Goal: Find specific page/section: Find specific page/section

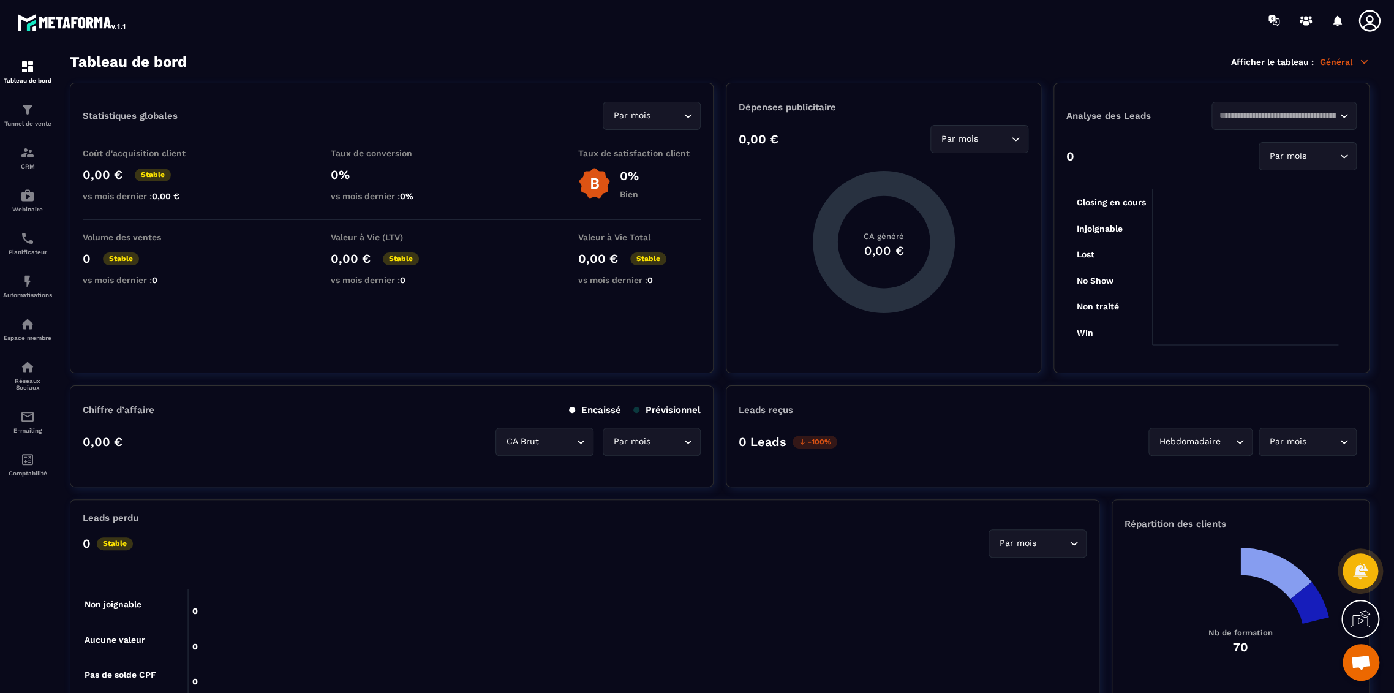
click at [1367, 15] on icon at bounding box center [1370, 21] width 25 height 25
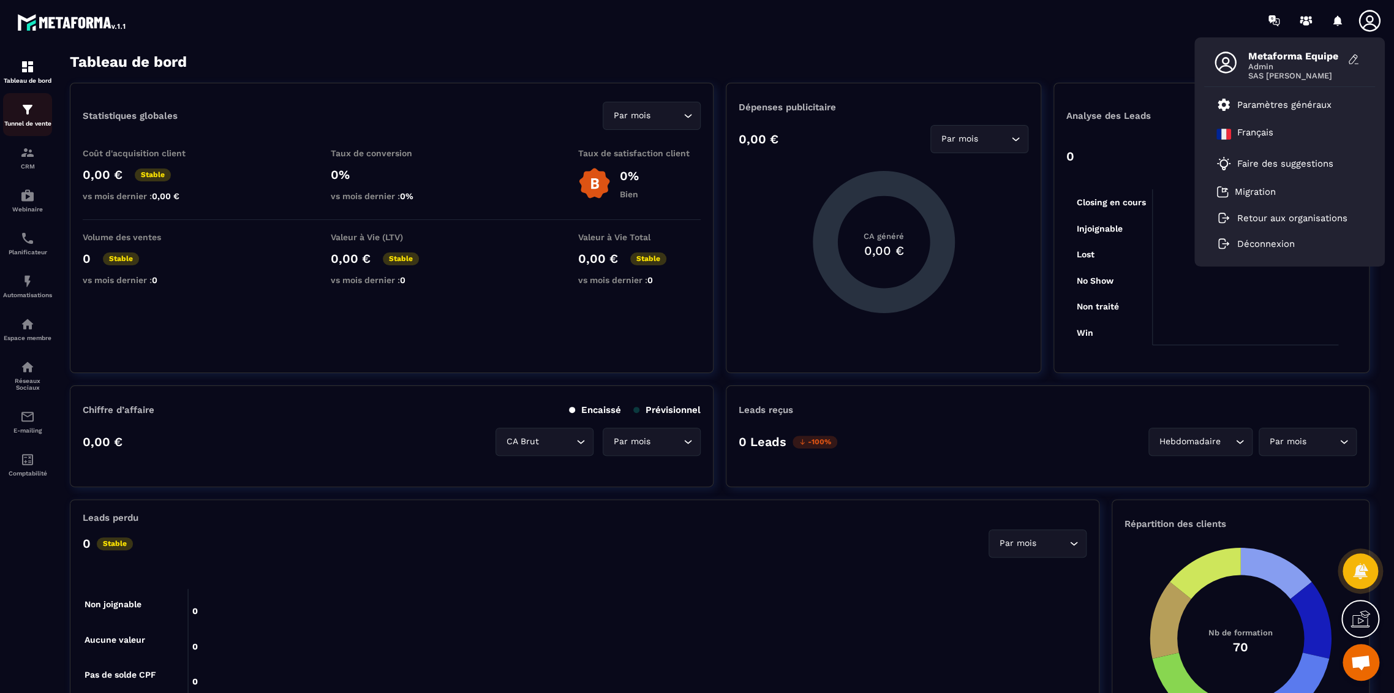
click at [28, 111] on img at bounding box center [27, 109] width 15 height 15
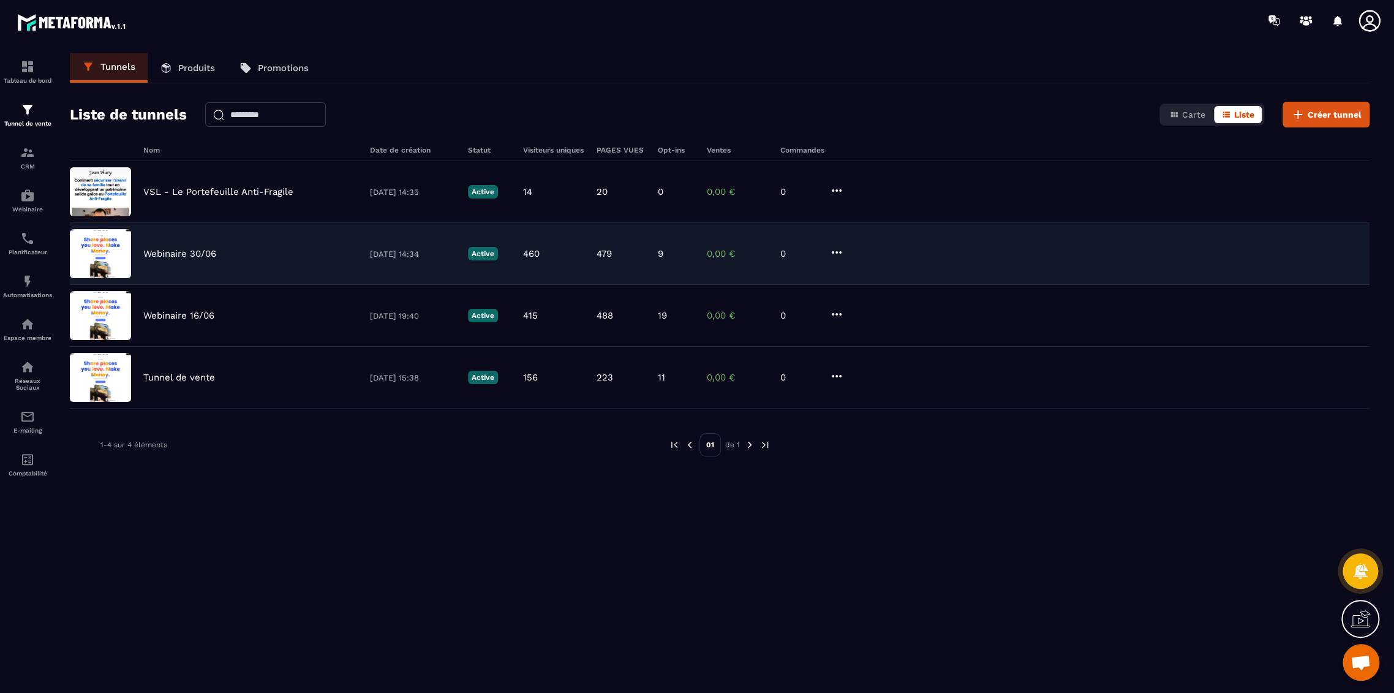
click at [196, 255] on p "Webinaire 30/06" at bounding box center [179, 253] width 73 height 11
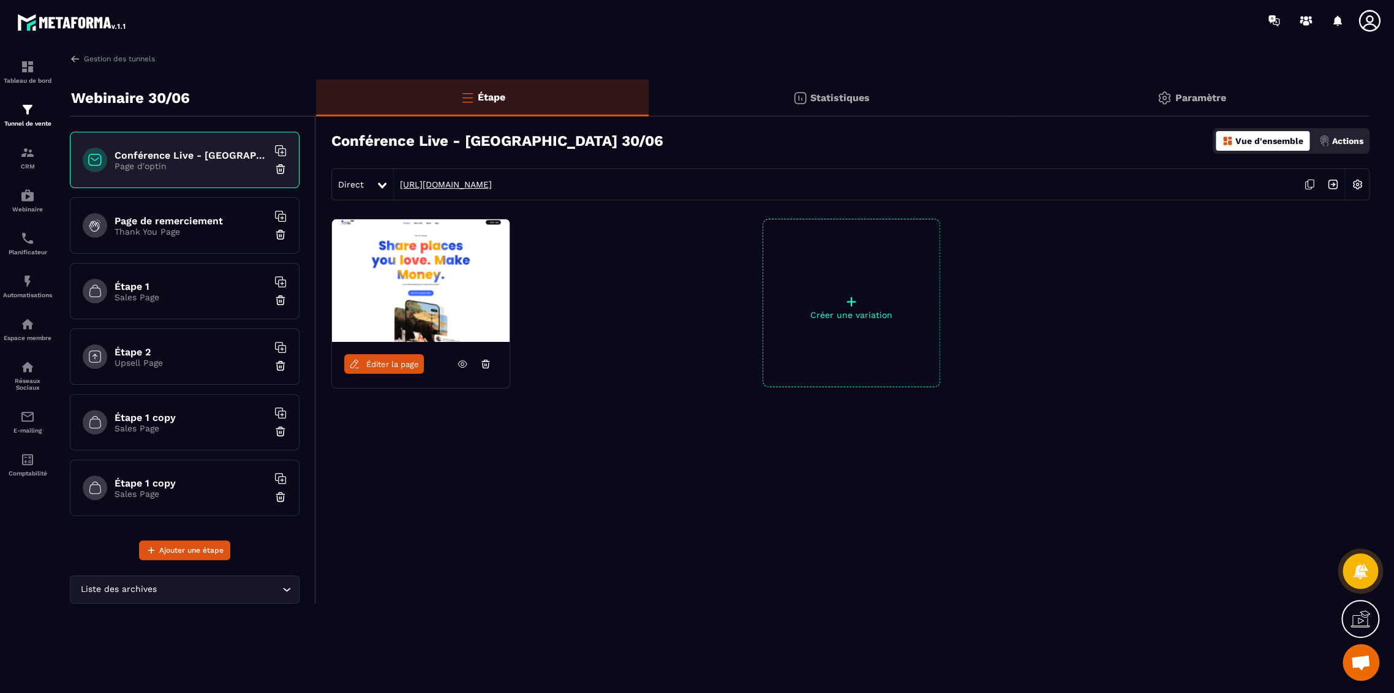
click at [474, 183] on link "[URL][DOMAIN_NAME]" at bounding box center [443, 184] width 98 height 10
click at [1381, 12] on icon at bounding box center [1370, 21] width 25 height 25
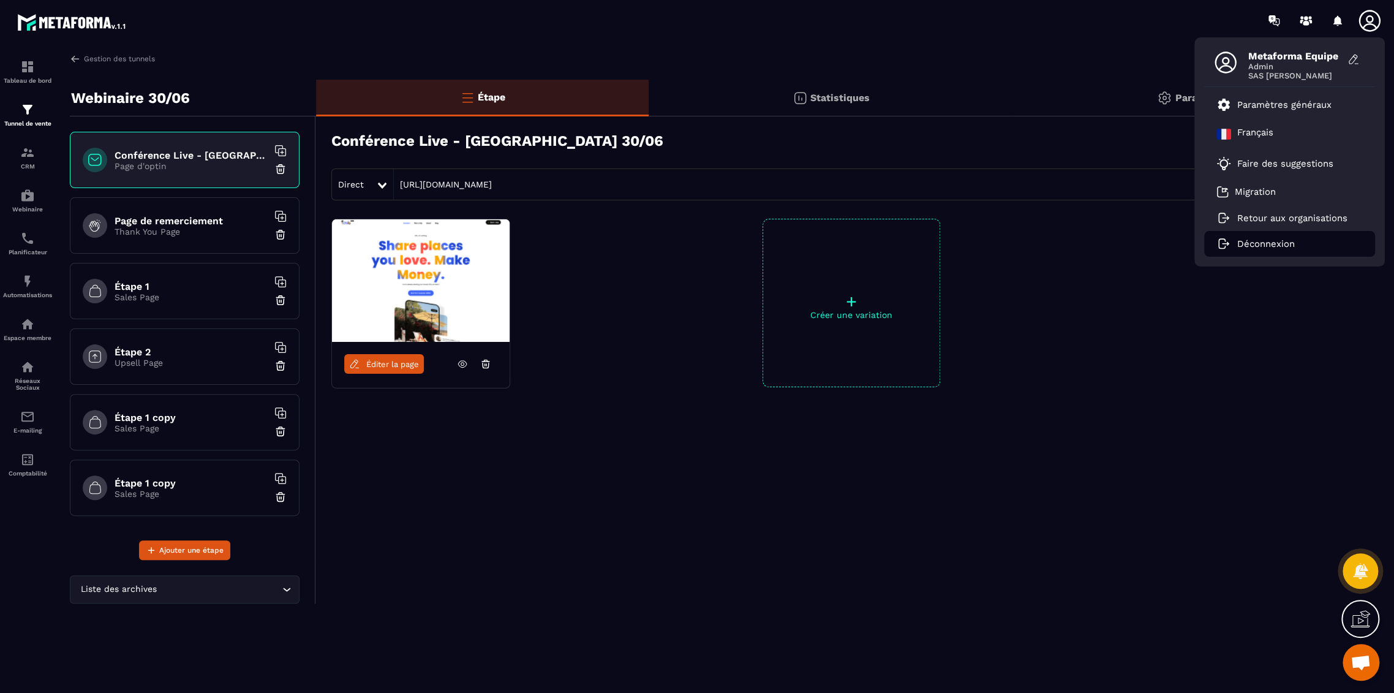
click at [1230, 249] on li "Déconnexion" at bounding box center [1289, 244] width 171 height 26
